Goal: Contribute content

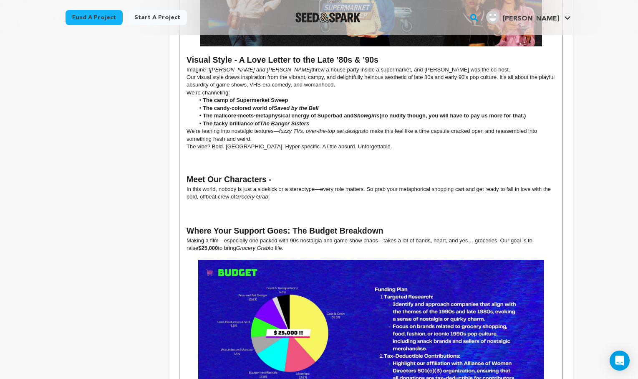
scroll to position [469, 0]
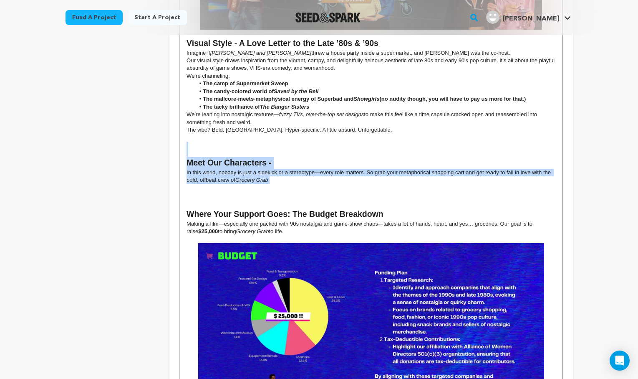
drag, startPoint x: 275, startPoint y: 174, endPoint x: 177, endPoint y: 141, distance: 103.3
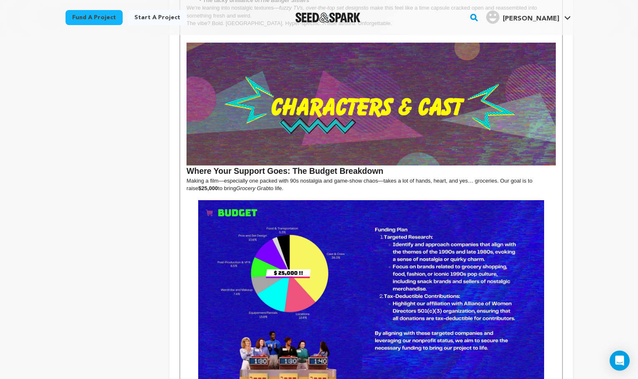
scroll to position [584, 0]
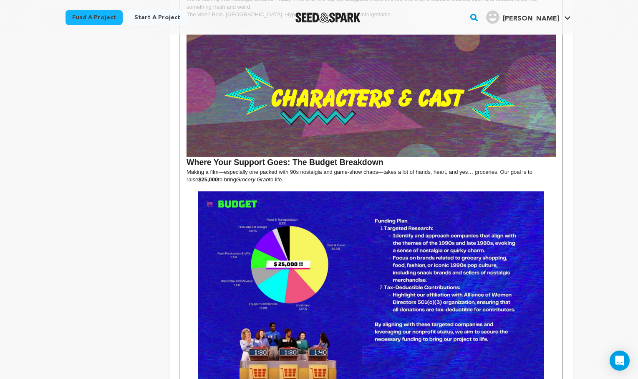
click at [403, 228] on img at bounding box center [371, 288] width 346 height 195
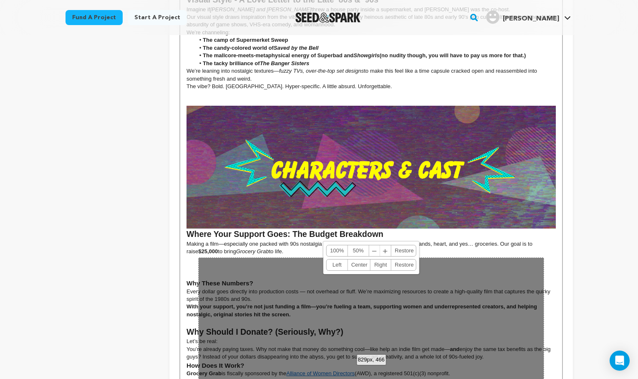
scroll to position [514, 0]
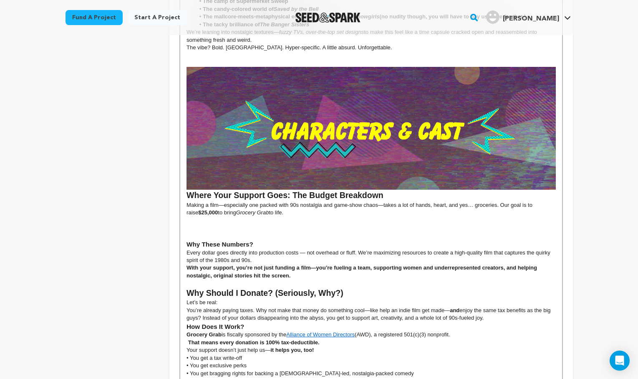
scroll to position [551, 0]
click at [410, 217] on p at bounding box center [371, 221] width 369 height 8
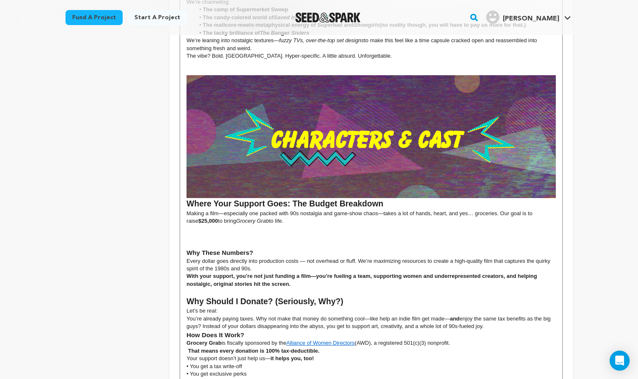
scroll to position [543, 0]
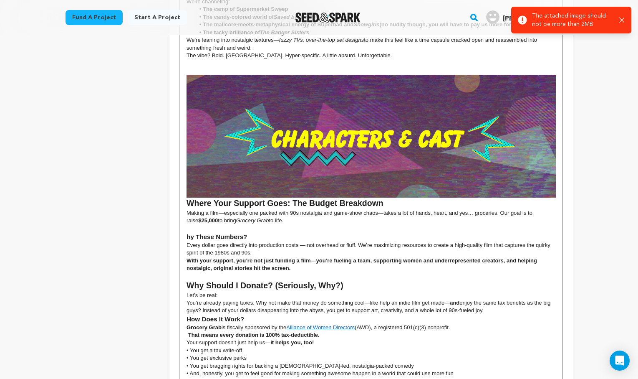
click at [621, 18] on icon "button" at bounding box center [622, 20] width 5 height 5
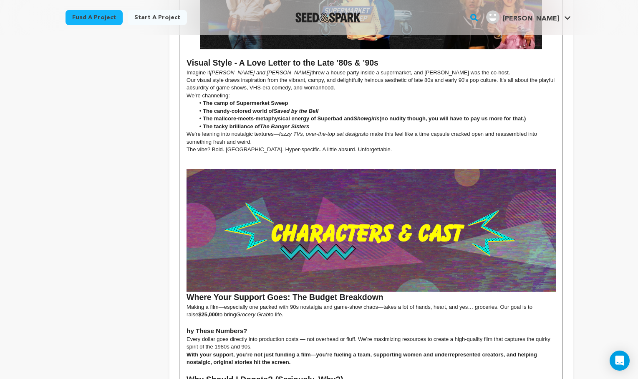
scroll to position [544, 0]
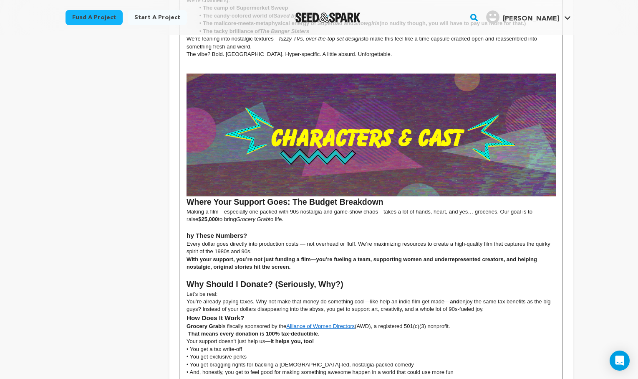
click at [347, 122] on img at bounding box center [371, 134] width 369 height 123
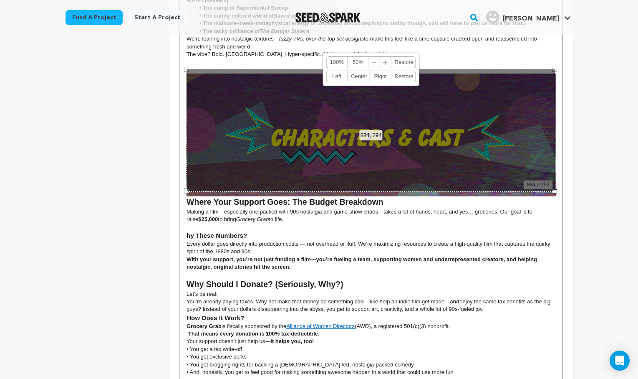
click at [481, 281] on h2 "Why Should I Donate? (Seriously, Why?)" at bounding box center [371, 285] width 369 height 12
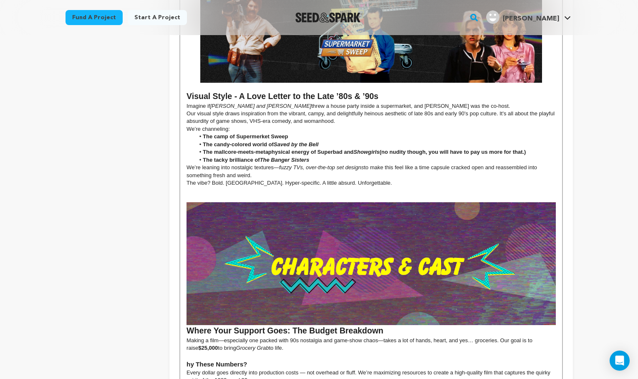
scroll to position [435, 0]
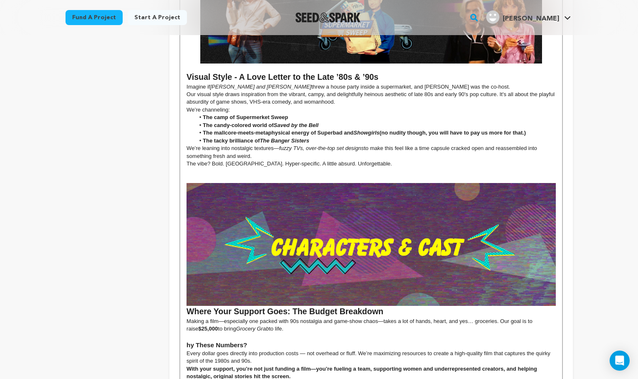
click at [188, 144] on p "We’re leaning into nostalgic textures— fuzzy TVs, over-the-top set designs to m…" at bounding box center [371, 151] width 369 height 15
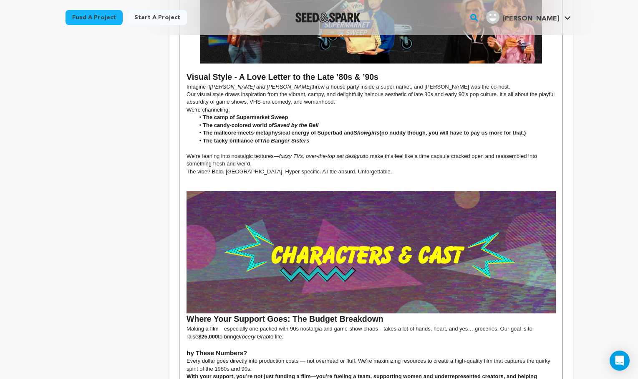
click at [367, 168] on p "The vibe? Bold. Campy. Hyper-specific. A little absurd. Unforgettable." at bounding box center [371, 172] width 369 height 8
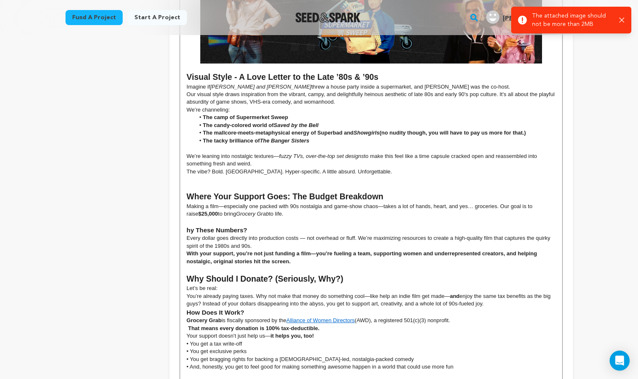
click at [622, 19] on icon "button" at bounding box center [622, 20] width 5 height 5
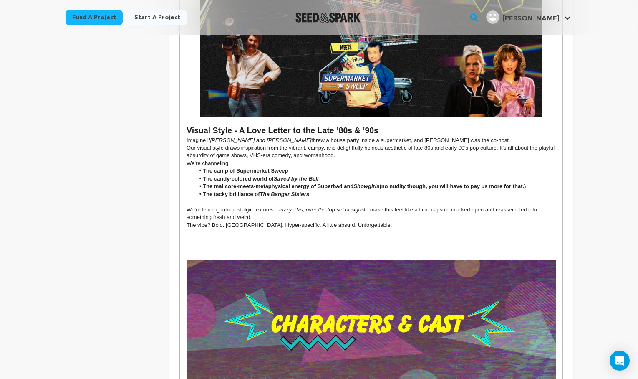
scroll to position [381, 0]
click at [358, 221] on p "The vibe? Bold. [GEOGRAPHIC_DATA]. Hyper-specific. A little absurd. Unforgettab…" at bounding box center [371, 225] width 369 height 8
click at [380, 128] on h2 "Visual Style - A Love Letter to the Late ’80s & ’90s" at bounding box center [371, 131] width 369 height 12
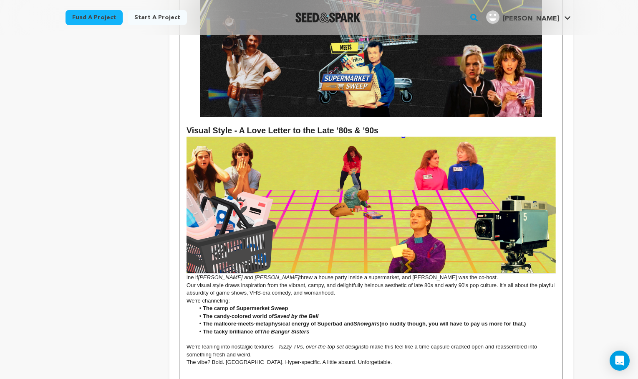
click at [459, 137] on img at bounding box center [371, 205] width 369 height 137
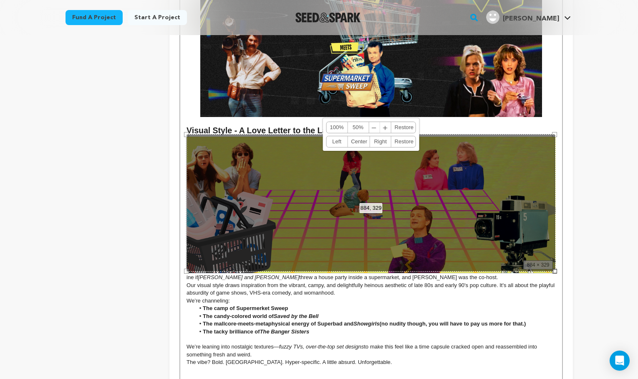
click at [469, 242] on div "884, 329 100% 50% ﹣ ﹢ Restore Left Center Right Restore" at bounding box center [371, 202] width 369 height 137
click at [479, 119] on p at bounding box center [371, 121] width 369 height 8
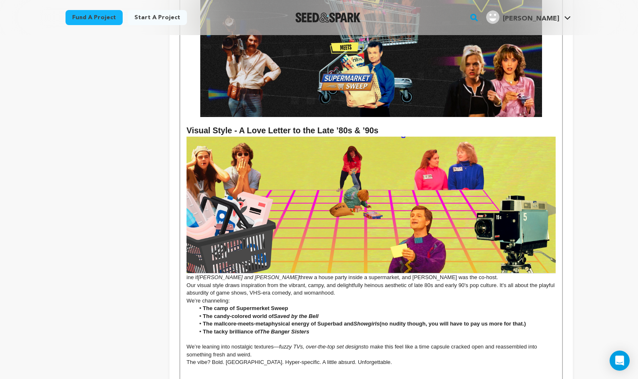
click at [188, 274] on p "ine if Romy and Michele threw a house party inside a supermarket, and McLovin w…" at bounding box center [371, 209] width 369 height 145
click at [399, 328] on li "The tacky brilliance of The Banger Sisters" at bounding box center [375, 332] width 361 height 8
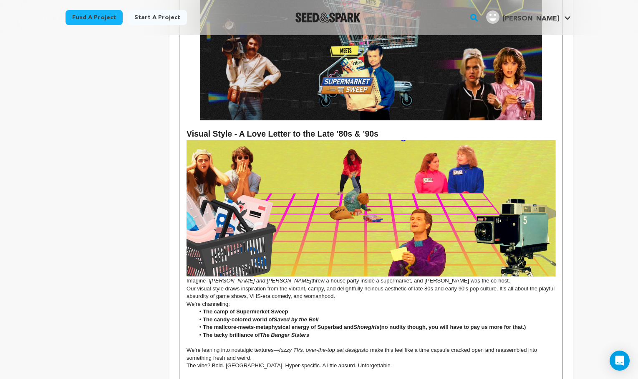
scroll to position [377, 0]
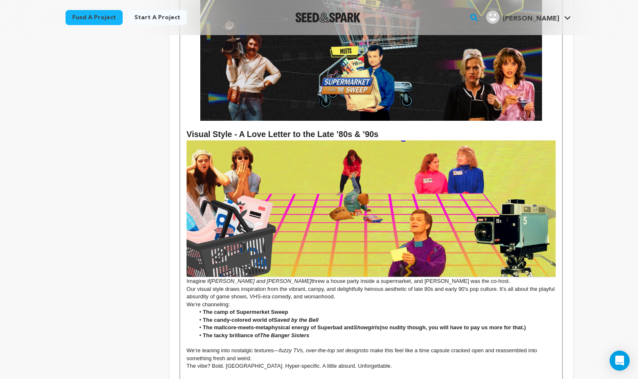
click at [553, 155] on img at bounding box center [371, 208] width 369 height 137
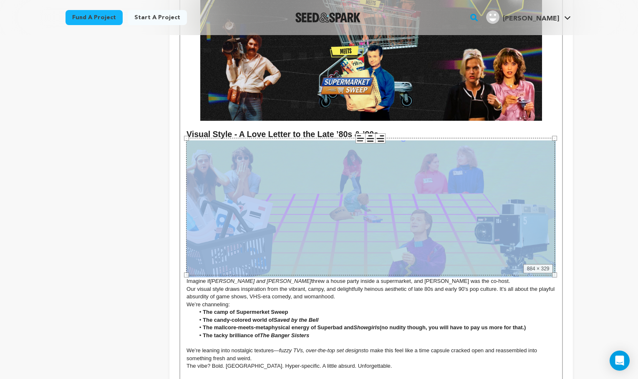
drag, startPoint x: 555, startPoint y: 136, endPoint x: 569, endPoint y: 144, distance: 15.8
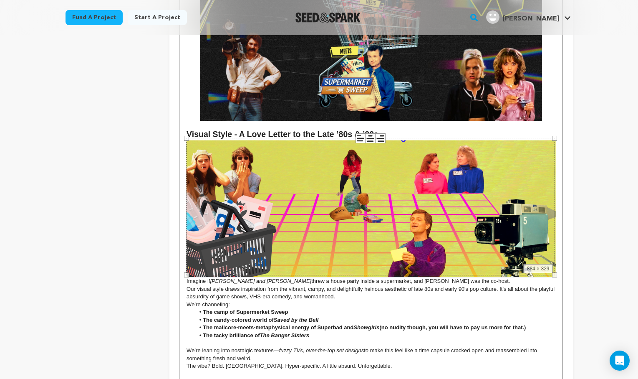
click at [523, 308] on li "The camp of Supermerket Sweep" at bounding box center [375, 312] width 361 height 8
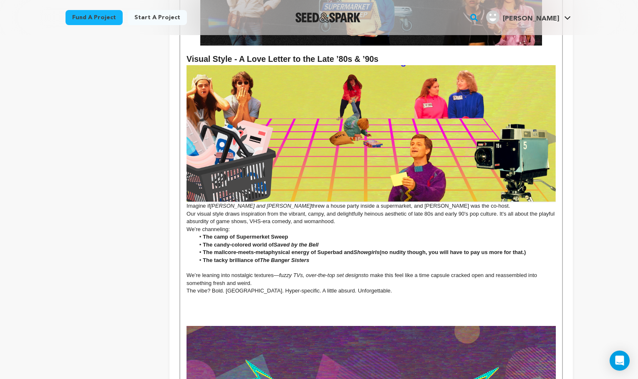
scroll to position [453, 0]
click at [356, 286] on p "The vibe? Bold. [GEOGRAPHIC_DATA]. Hyper-specific. A little absurd. Unforgettab…" at bounding box center [371, 290] width 369 height 8
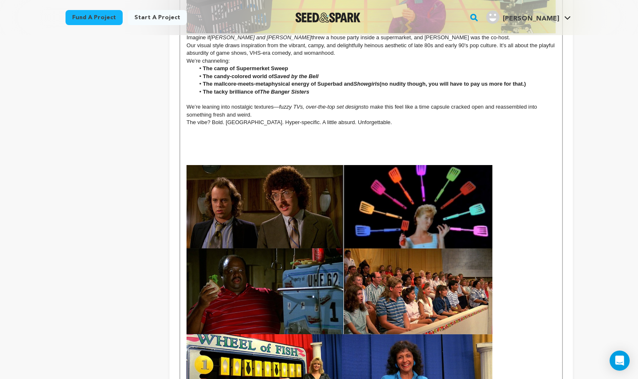
scroll to position [608, 0]
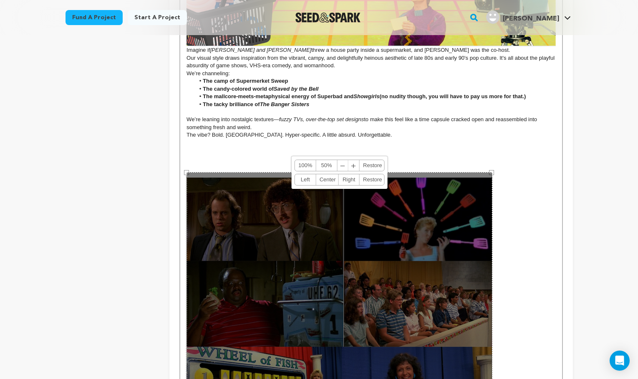
click at [294, 158] on div "100% 50% ﹣ ﹢ Restore Left Center Right Restore" at bounding box center [339, 172] width 96 height 33
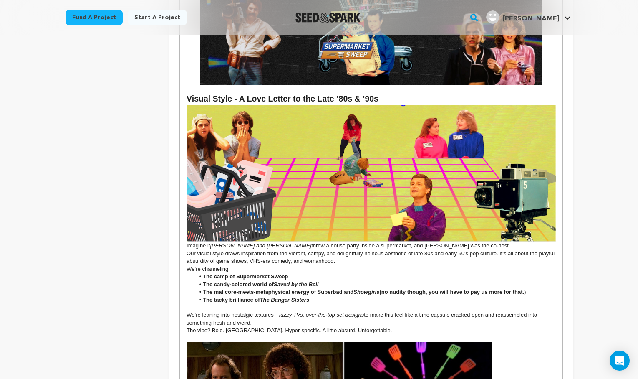
scroll to position [410, 0]
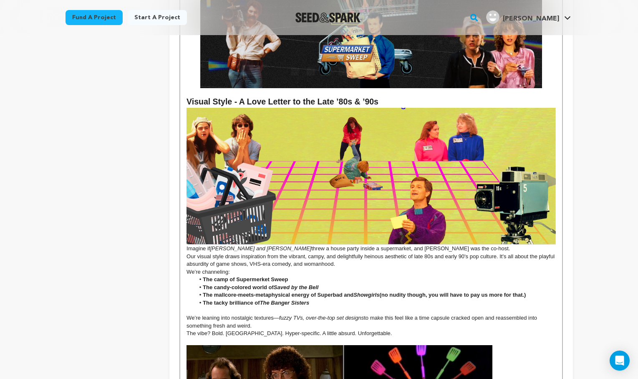
click at [379, 154] on img at bounding box center [371, 176] width 369 height 137
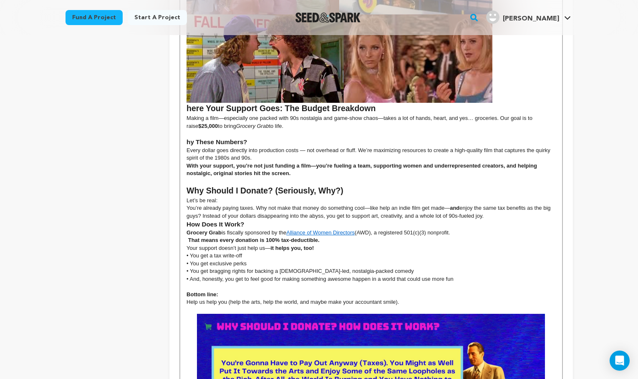
scroll to position [940, 0]
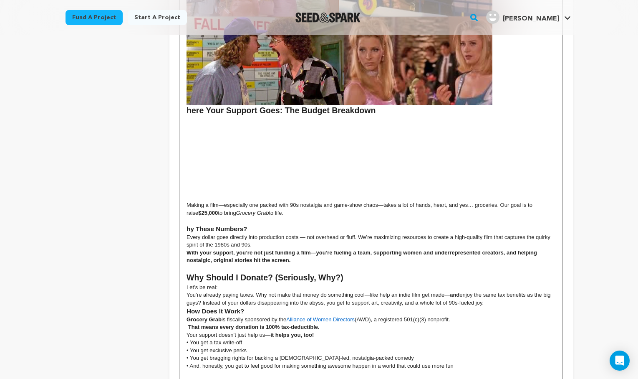
click at [239, 139] on p at bounding box center [371, 143] width 369 height 8
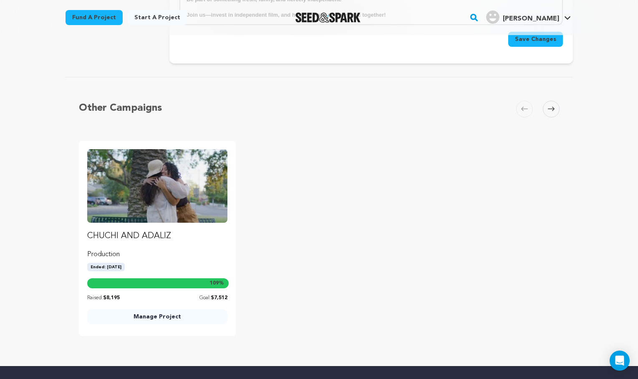
scroll to position [2281, 0]
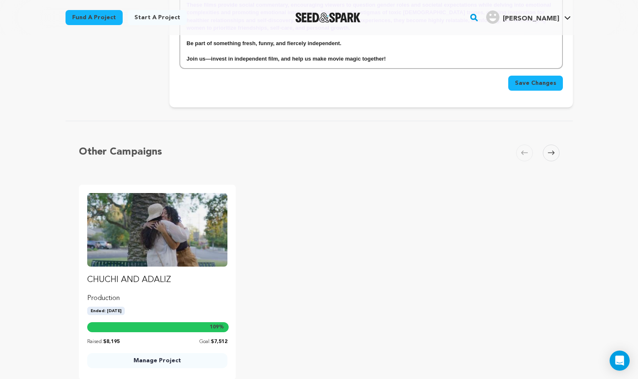
click at [548, 79] on span "Save Changes" at bounding box center [535, 83] width 41 height 8
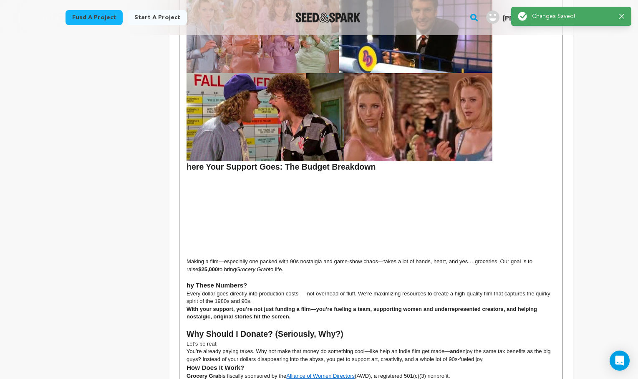
scroll to position [841, 0]
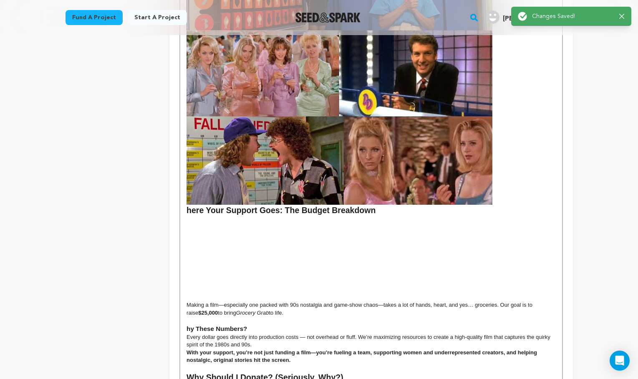
click at [304, 239] on p at bounding box center [371, 243] width 369 height 8
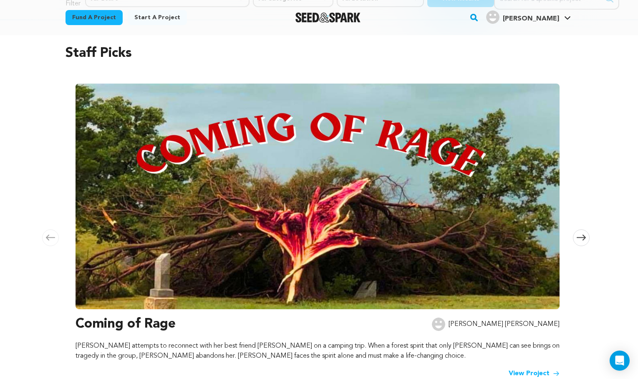
scroll to position [63, 0]
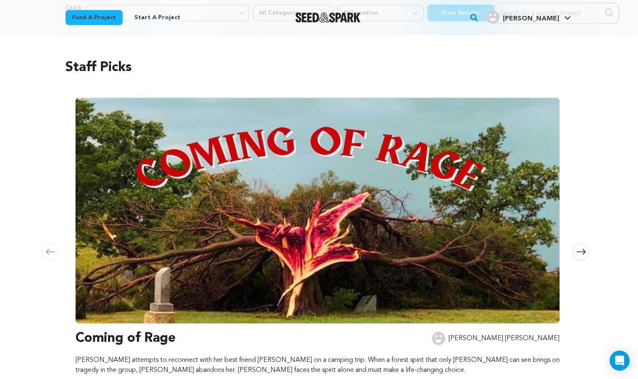
click at [217, 187] on img at bounding box center [318, 210] width 484 height 225
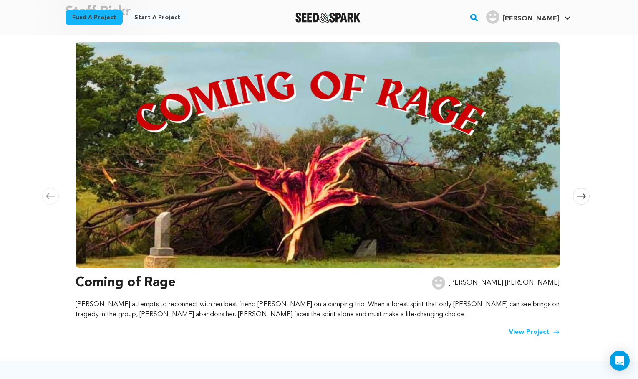
scroll to position [120, 0]
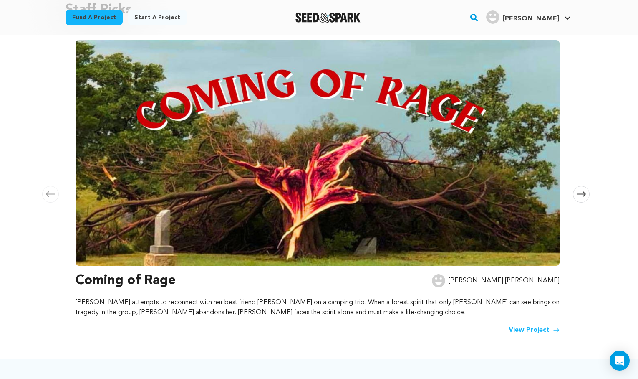
click at [538, 330] on link "View Project" at bounding box center [534, 330] width 51 height 10
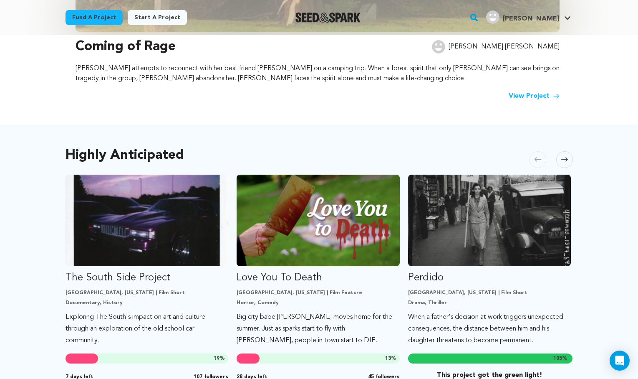
scroll to position [355, 0]
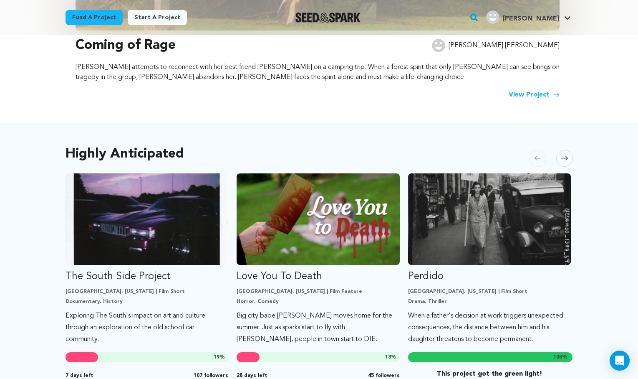
click at [562, 152] on span at bounding box center [565, 158] width 17 height 17
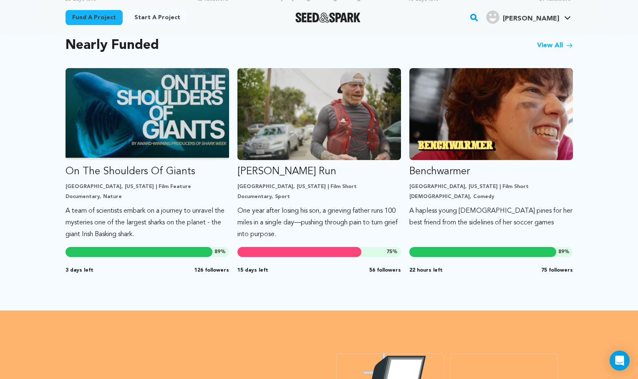
scroll to position [689, 0]
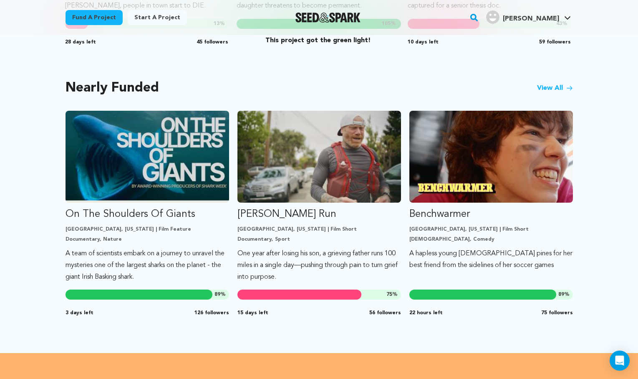
click at [564, 88] on link "View All" at bounding box center [555, 88] width 36 height 10
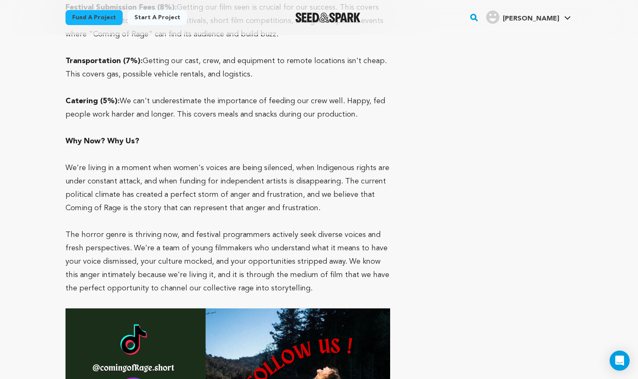
scroll to position [2797, 0]
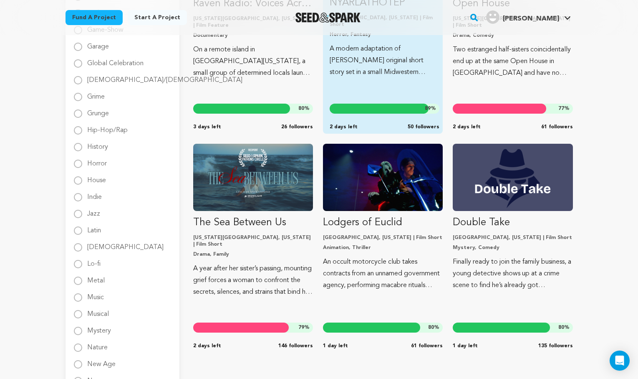
scroll to position [675, 0]
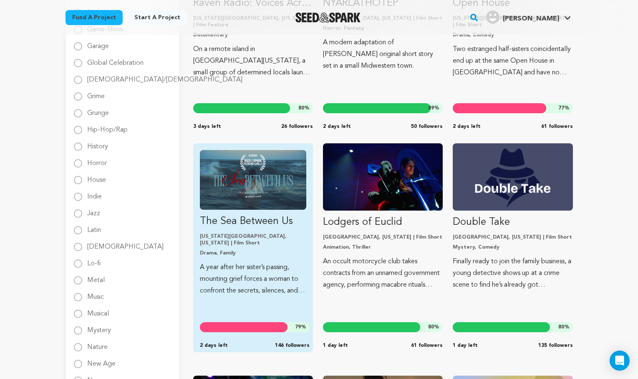
click at [276, 164] on img "Fund The Sea Between Us" at bounding box center [253, 180] width 106 height 60
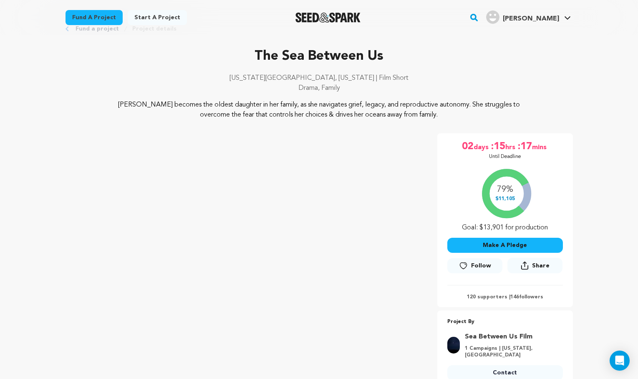
scroll to position [51, 0]
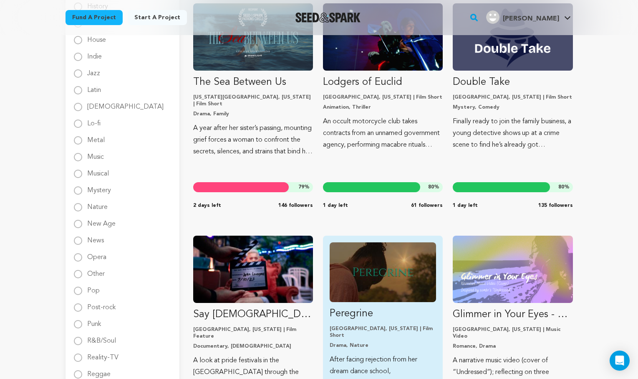
scroll to position [816, 0]
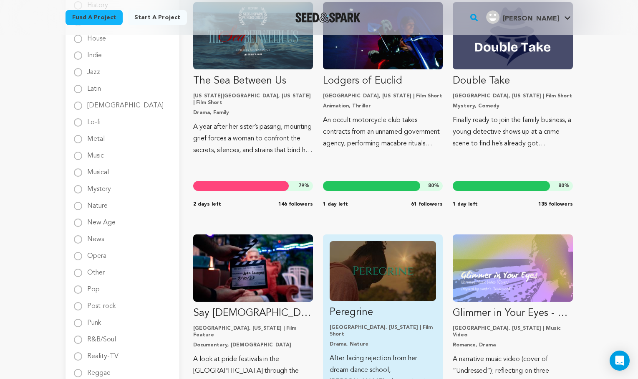
click at [371, 275] on img "Fund Peregrine" at bounding box center [383, 271] width 106 height 60
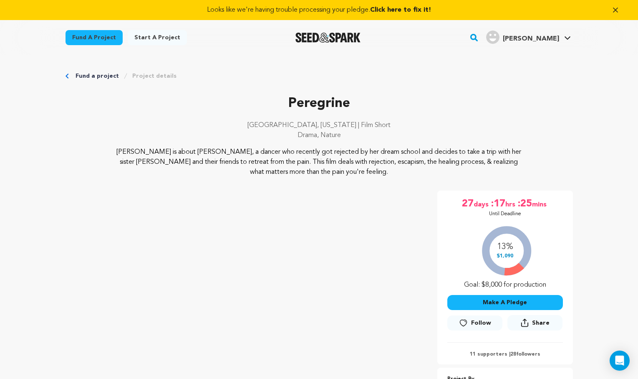
click at [92, 40] on link "Fund a project" at bounding box center [94, 37] width 57 height 15
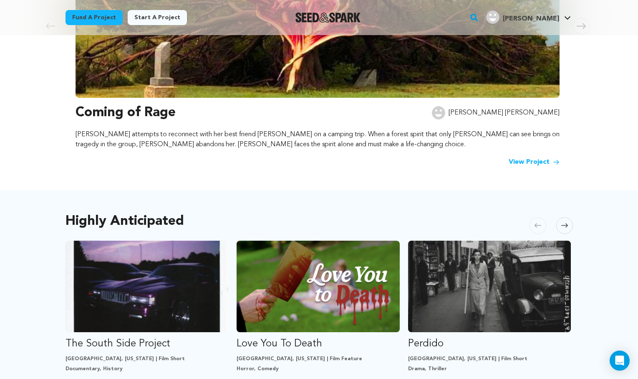
scroll to position [291, 0]
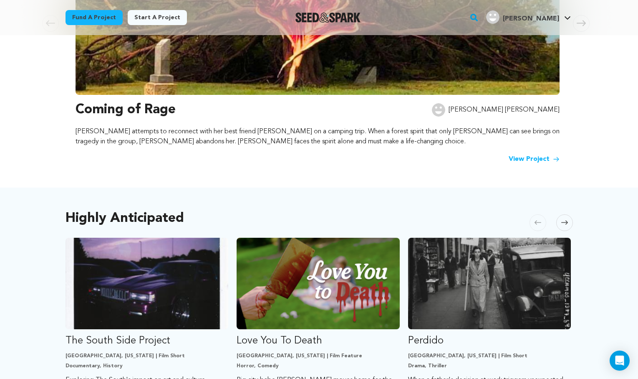
click at [565, 224] on icon at bounding box center [565, 222] width 7 height 6
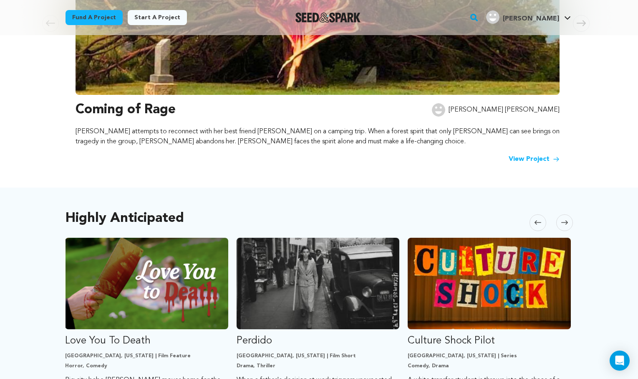
click at [565, 224] on icon at bounding box center [565, 222] width 7 height 6
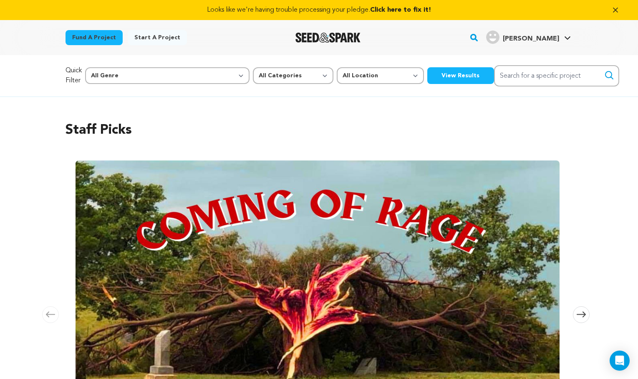
scroll to position [0, 0]
select select "383"
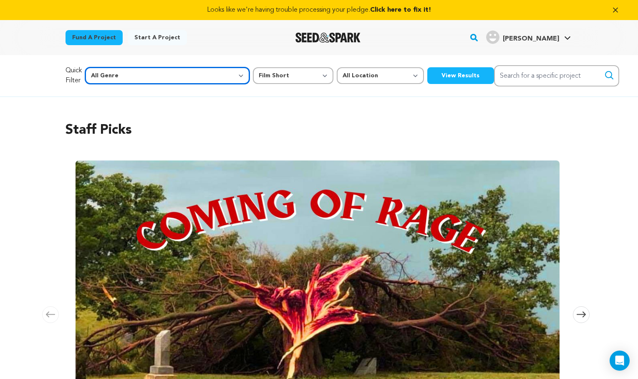
select select "5"
click at [428, 73] on button "View Results" at bounding box center [461, 75] width 67 height 17
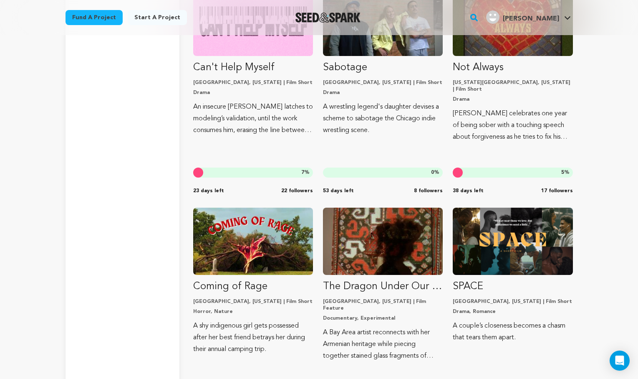
scroll to position [2271, 0]
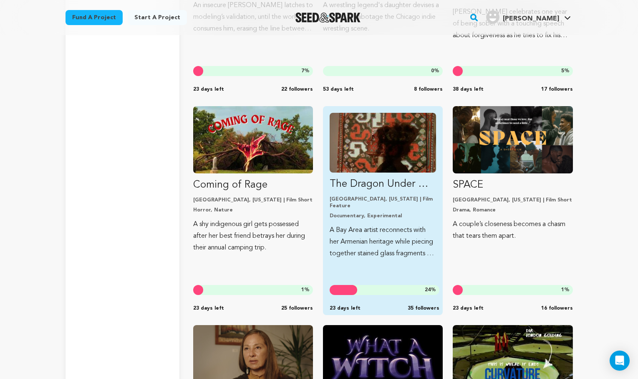
click at [389, 140] on img "Fund The Dragon Under Our Feet" at bounding box center [383, 143] width 106 height 60
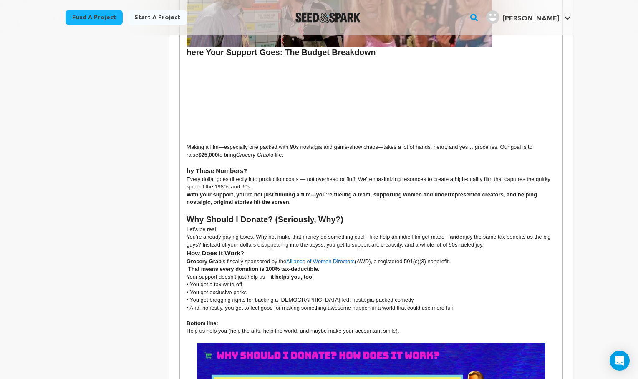
scroll to position [912, 0]
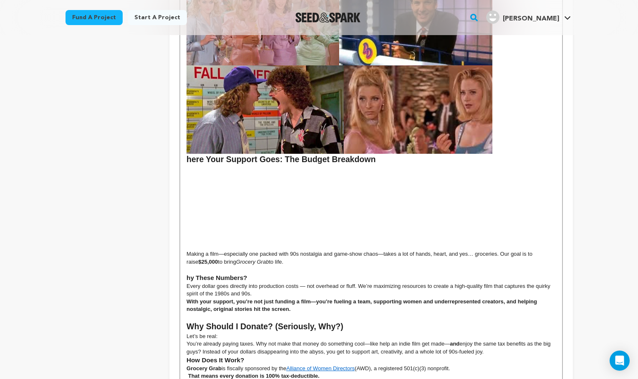
click at [251, 196] on p at bounding box center [371, 200] width 369 height 8
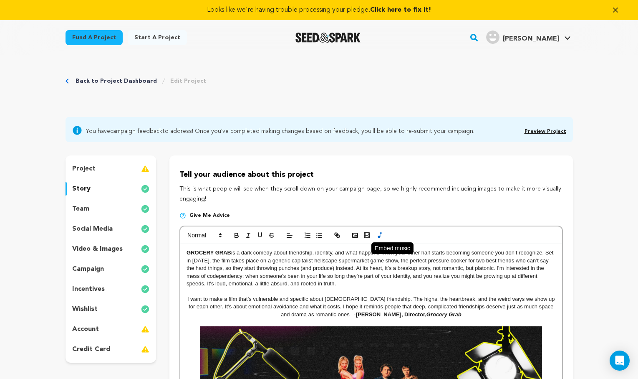
scroll to position [0, 0]
click at [357, 236] on polyline "button" at bounding box center [355, 235] width 3 height 2
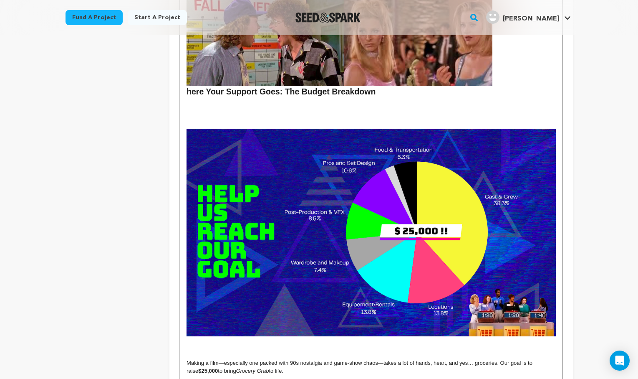
scroll to position [982, 0]
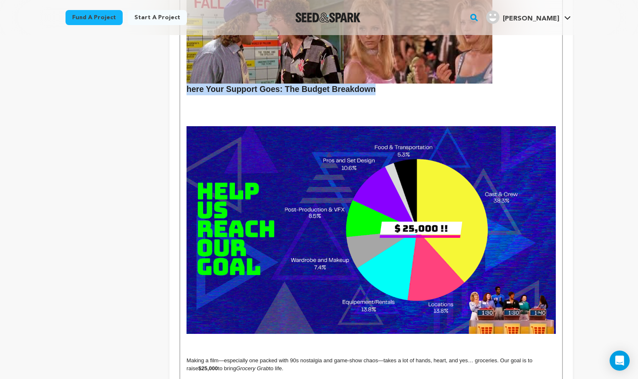
drag, startPoint x: 400, startPoint y: 83, endPoint x: 187, endPoint y: 86, distance: 213.0
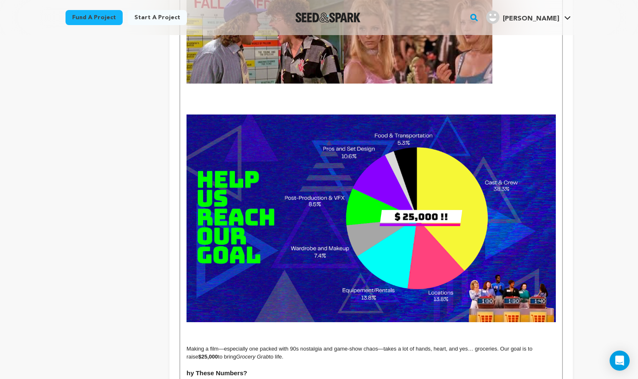
click at [203, 107] on p at bounding box center [371, 111] width 369 height 8
drag, startPoint x: 254, startPoint y: 105, endPoint x: 184, endPoint y: 105, distance: 70.6
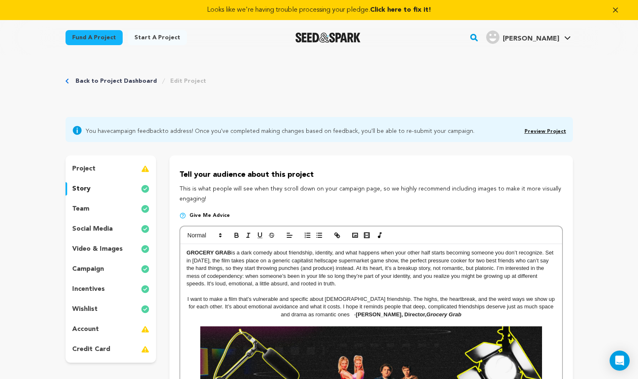
scroll to position [0, 0]
click at [208, 236] on span at bounding box center [204, 235] width 41 height 10
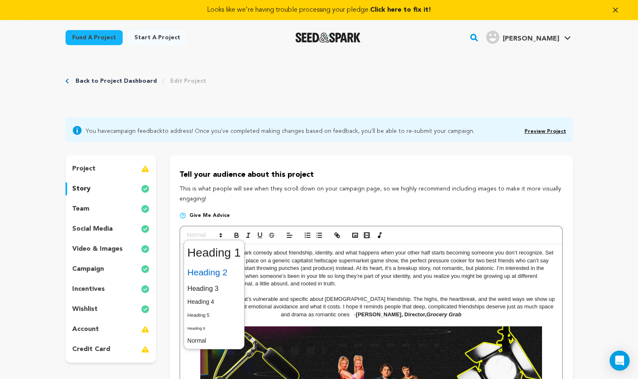
click at [216, 271] on span at bounding box center [213, 272] width 53 height 18
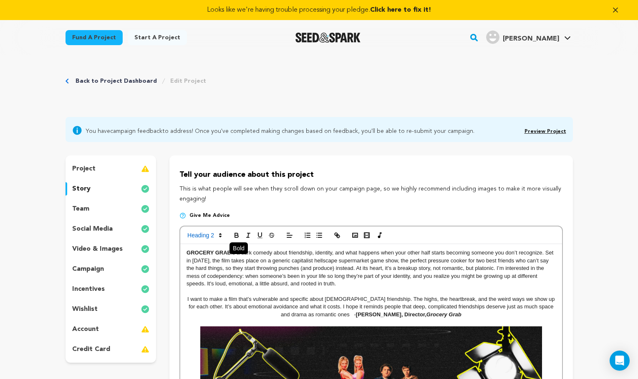
click at [239, 236] on icon "button" at bounding box center [237, 235] width 8 height 8
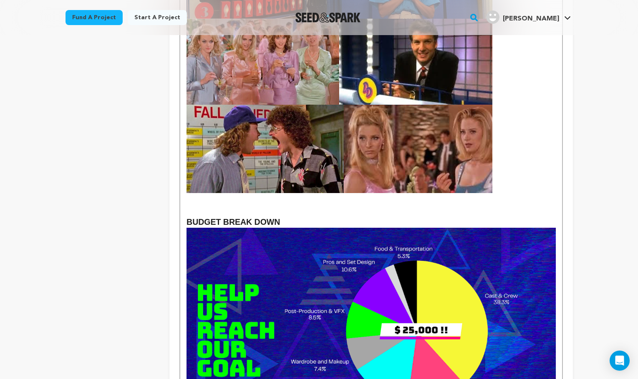
scroll to position [873, 0]
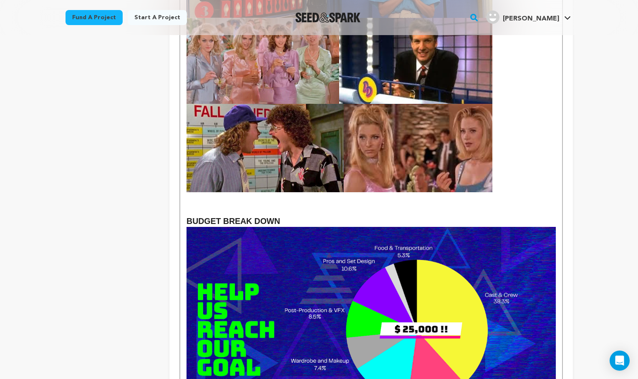
click at [325, 215] on h2 "BUDGET BREAK DOWN" at bounding box center [371, 221] width 369 height 12
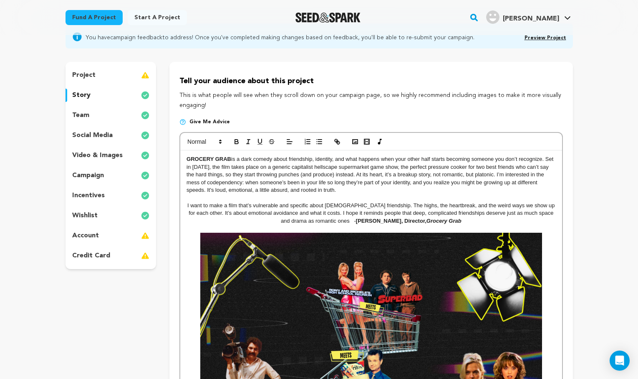
scroll to position [94, 0]
